Goal: Task Accomplishment & Management: Use online tool/utility

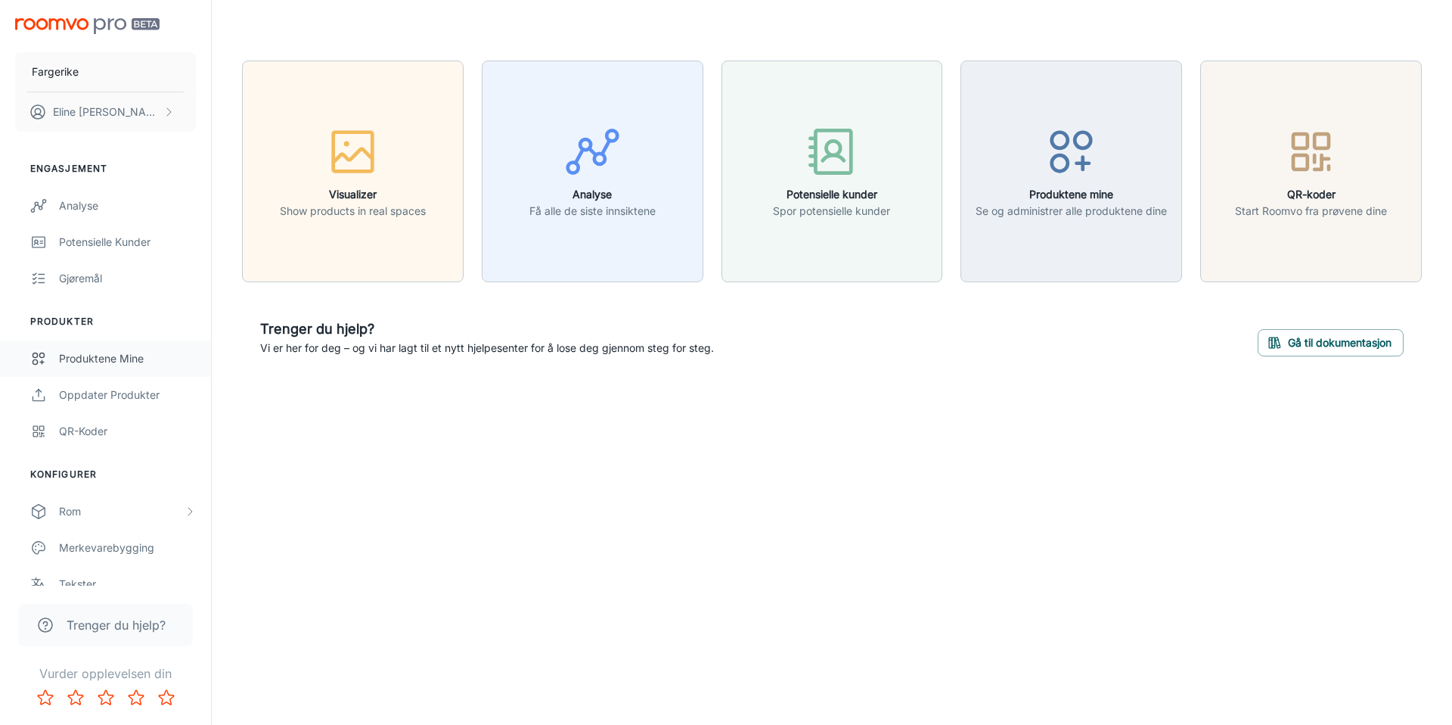
click at [113, 358] on div "Produktene mine" at bounding box center [127, 358] width 137 height 17
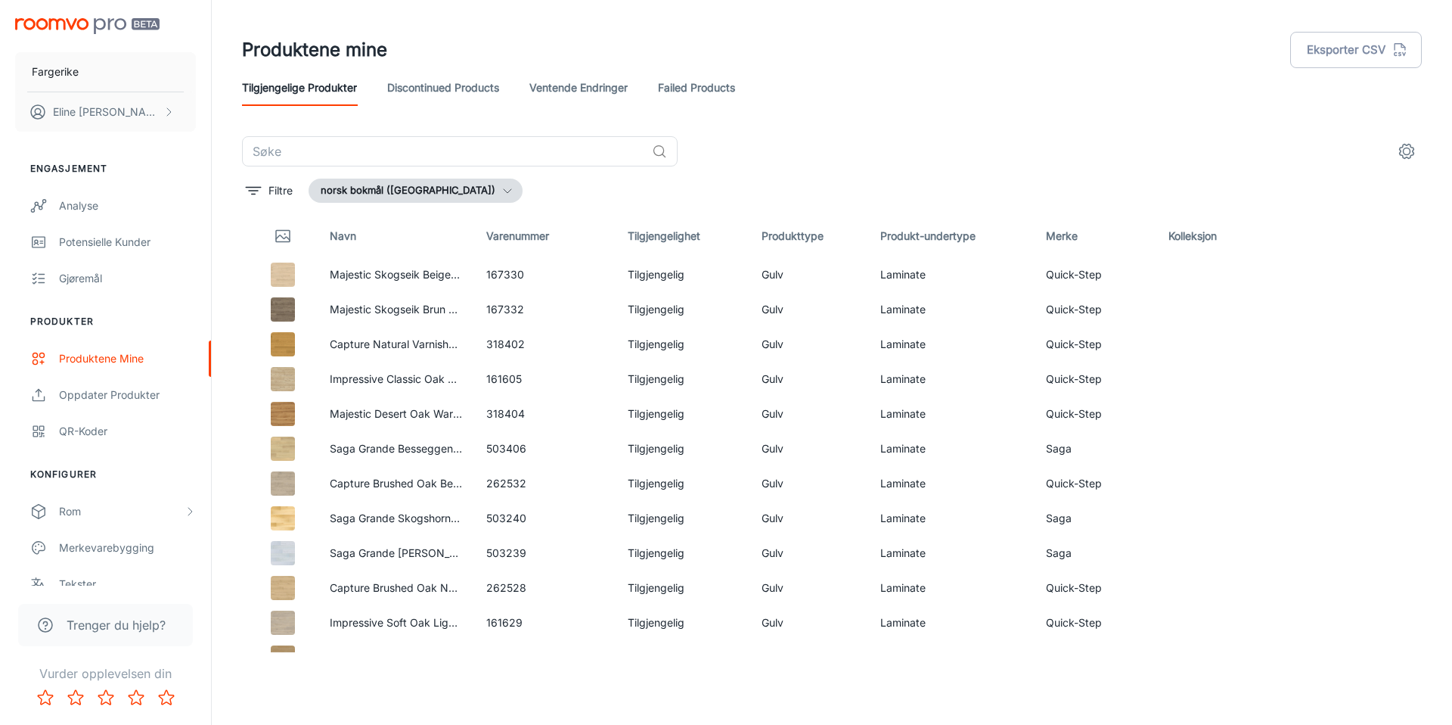
click at [706, 82] on link "Failed Products" at bounding box center [696, 88] width 77 height 36
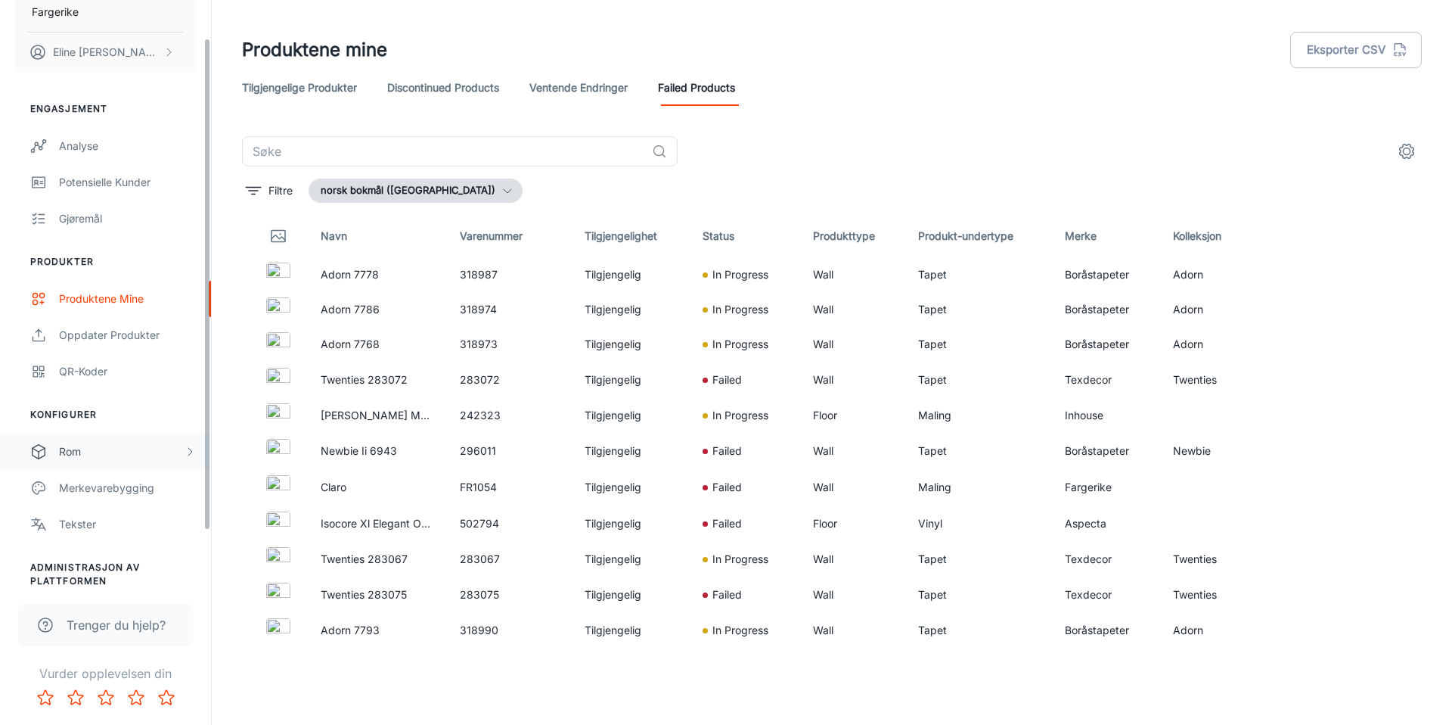
scroll to position [110, 0]
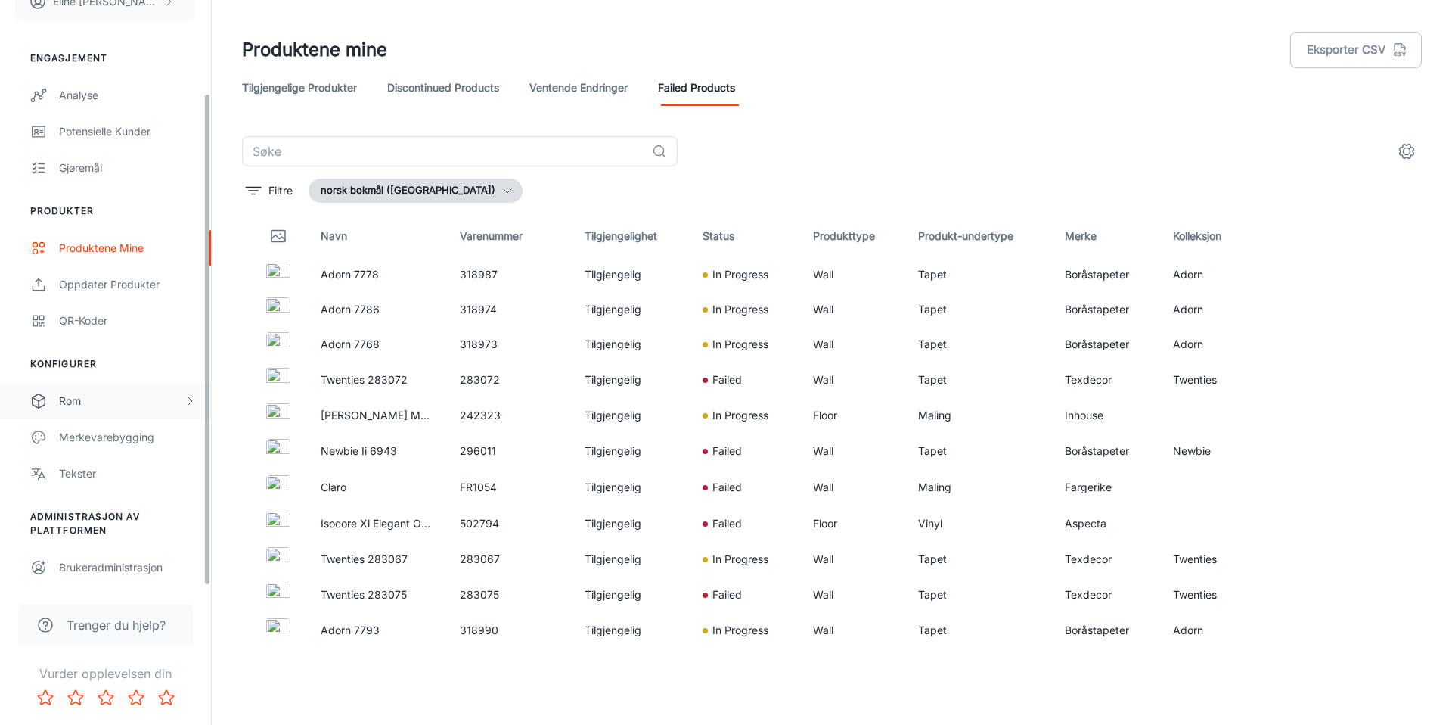
click at [99, 404] on div "Rom" at bounding box center [121, 401] width 125 height 17
click at [107, 434] on div "My Rooms" at bounding box center [127, 437] width 137 height 17
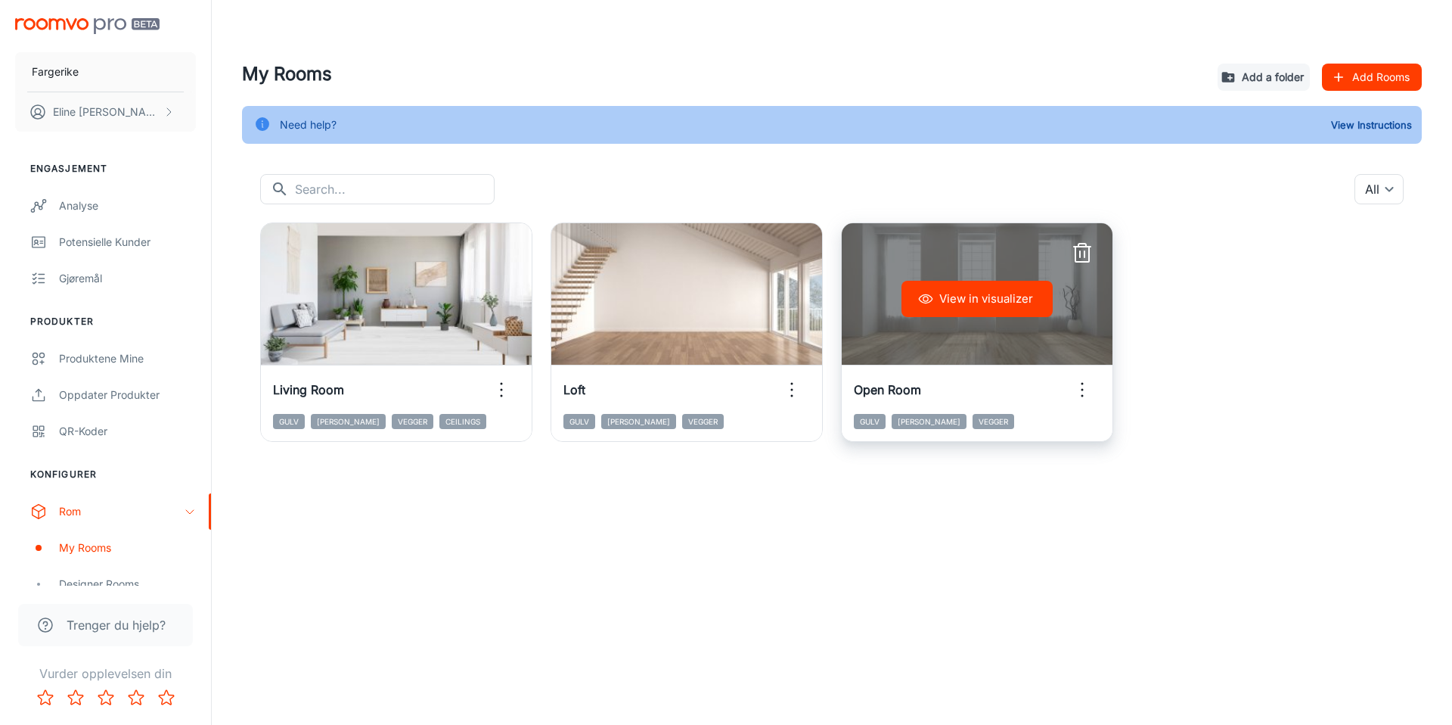
click at [978, 337] on div "View in visualizer" at bounding box center [977, 298] width 271 height 151
click at [899, 387] on h6 "Open Room" at bounding box center [887, 389] width 67 height 18
click at [978, 306] on button "View in visualizer" at bounding box center [977, 299] width 151 height 36
